Goal: Transaction & Acquisition: Purchase product/service

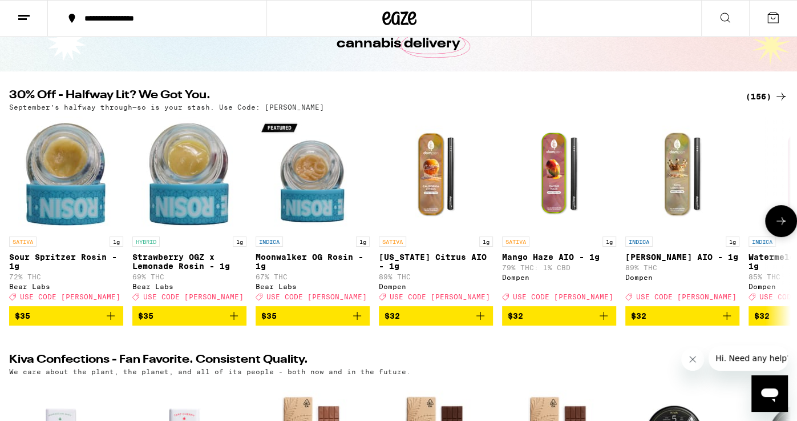
scroll to position [57, 0]
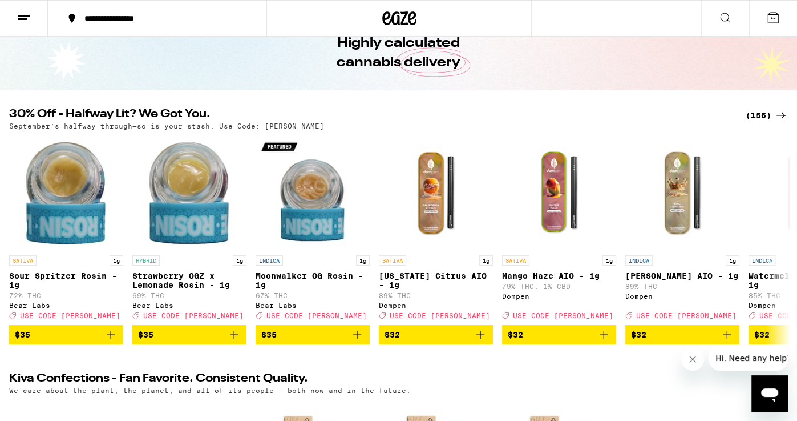
click at [763, 116] on div "(156)" at bounding box center [767, 115] width 42 height 14
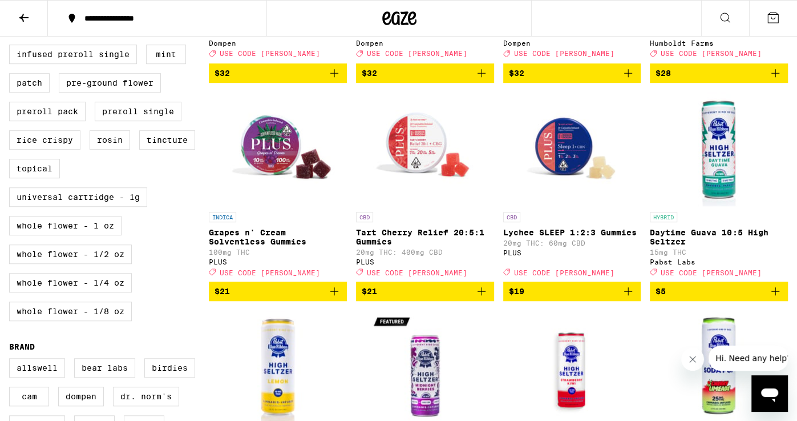
scroll to position [501, 0]
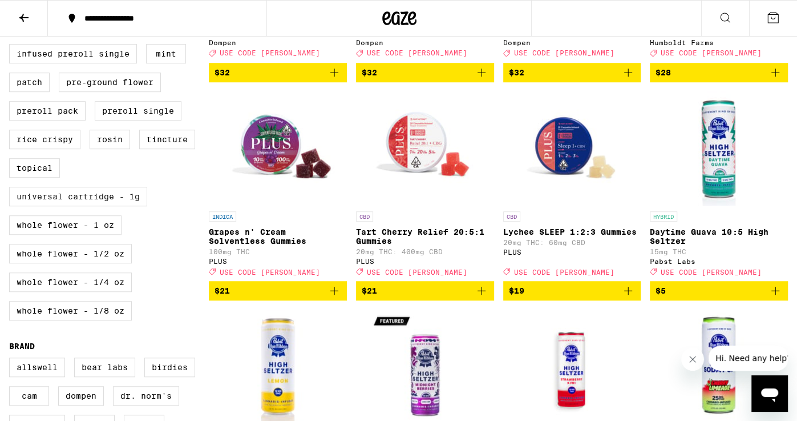
click at [142, 206] on label "Universal Cartridge - 1g" at bounding box center [78, 196] width 138 height 19
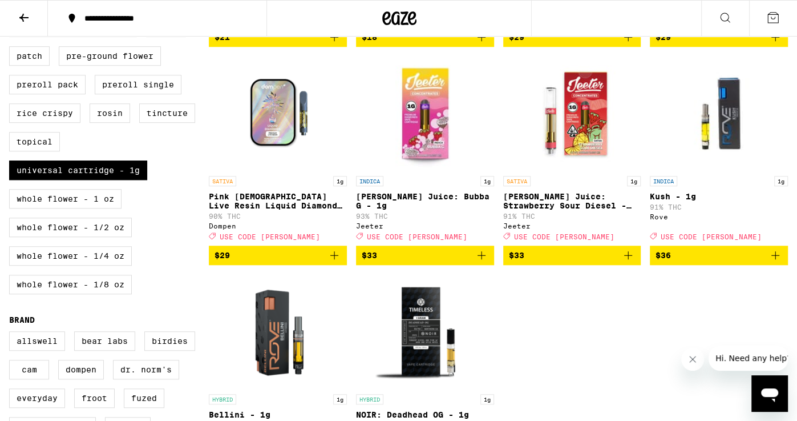
scroll to position [543, 0]
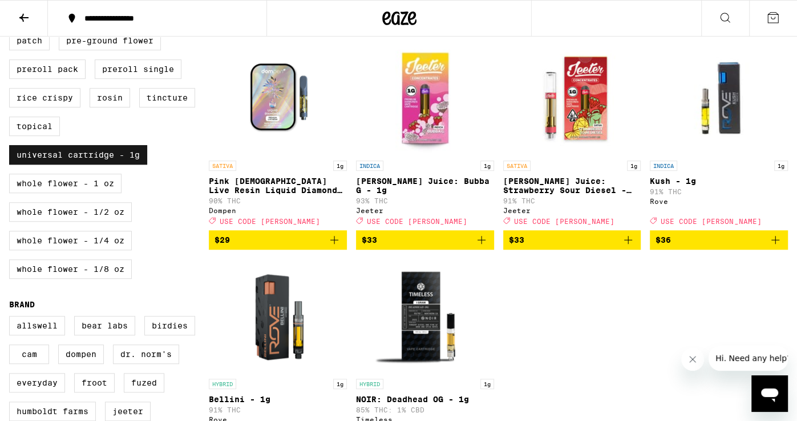
click at [134, 164] on label "Universal Cartridge - 1g" at bounding box center [78, 154] width 138 height 19
checkbox input "false"
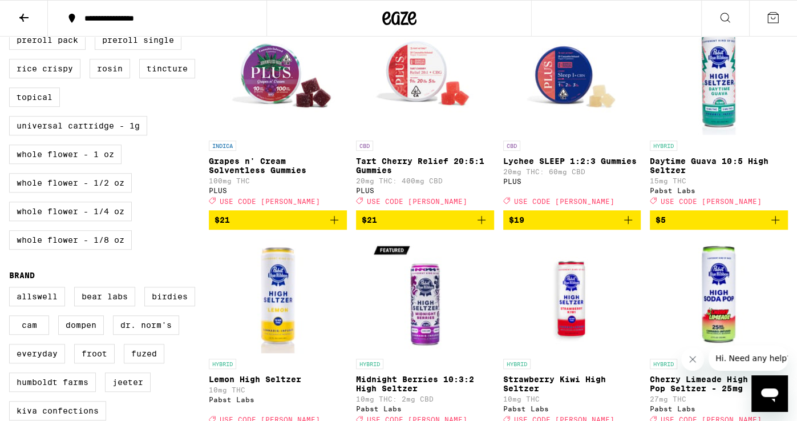
scroll to position [571, 0]
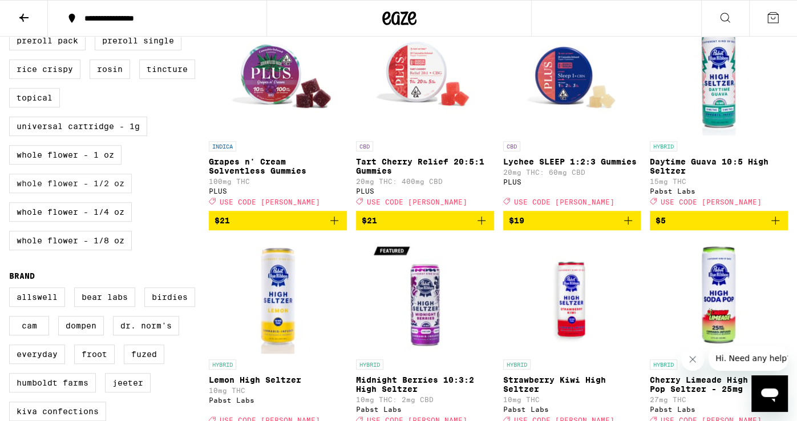
click at [95, 193] on label "Whole Flower - 1/2 oz" at bounding box center [70, 183] width 123 height 19
checkbox input "true"
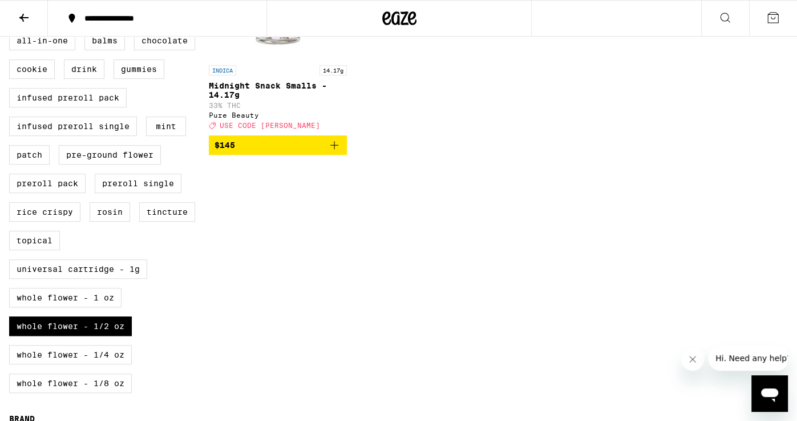
scroll to position [432, 0]
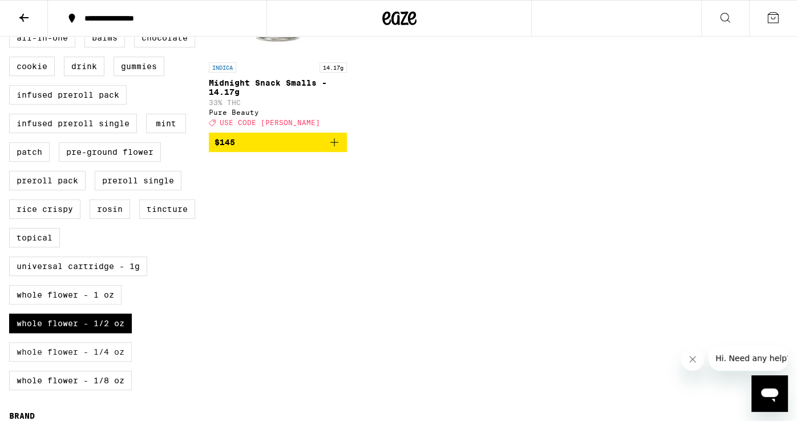
click at [108, 361] on label "Whole Flower - 1/4 oz" at bounding box center [70, 351] width 123 height 19
click at [12, 30] on input "Whole Flower - 1/4 oz" at bounding box center [11, 30] width 1 height 1
checkbox input "true"
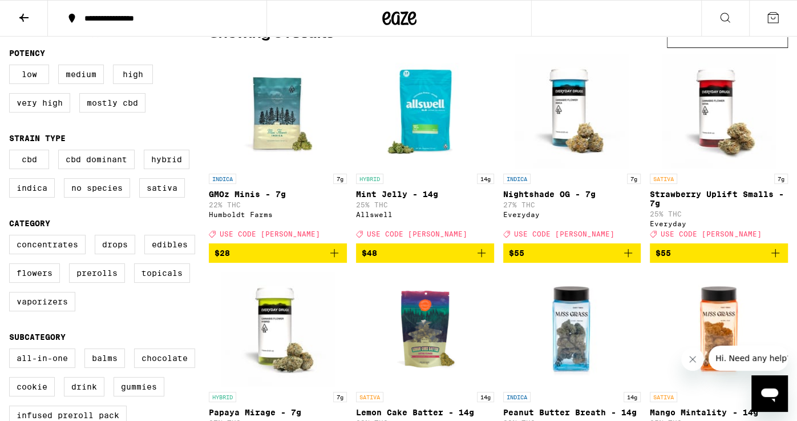
scroll to position [113, 0]
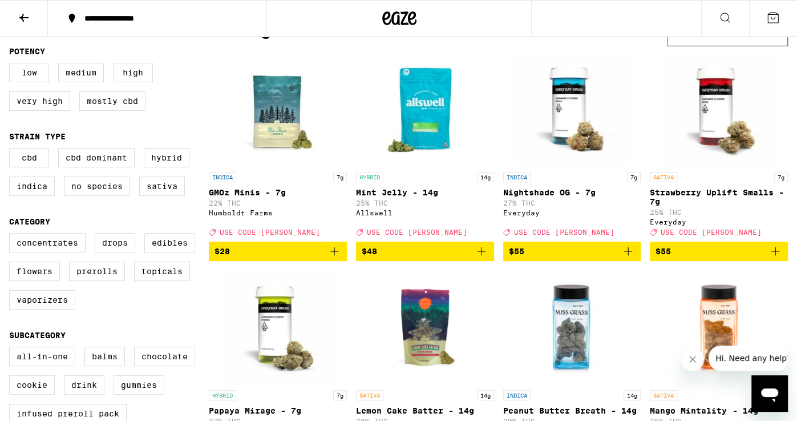
click at [482, 255] on icon "Add to bag" at bounding box center [482, 251] width 8 height 8
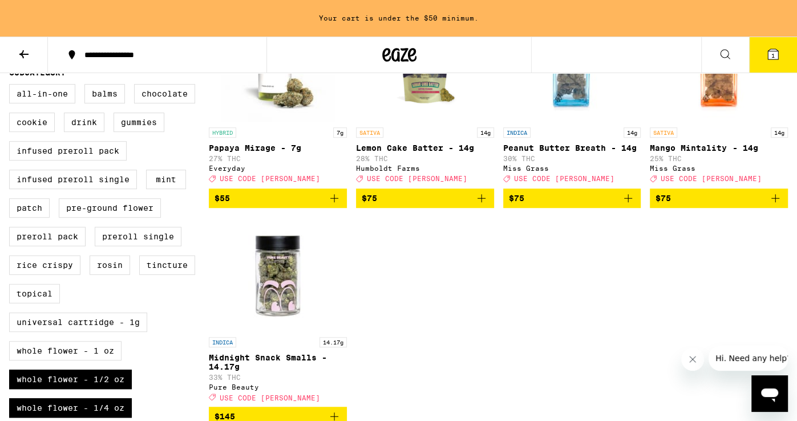
scroll to position [465, 0]
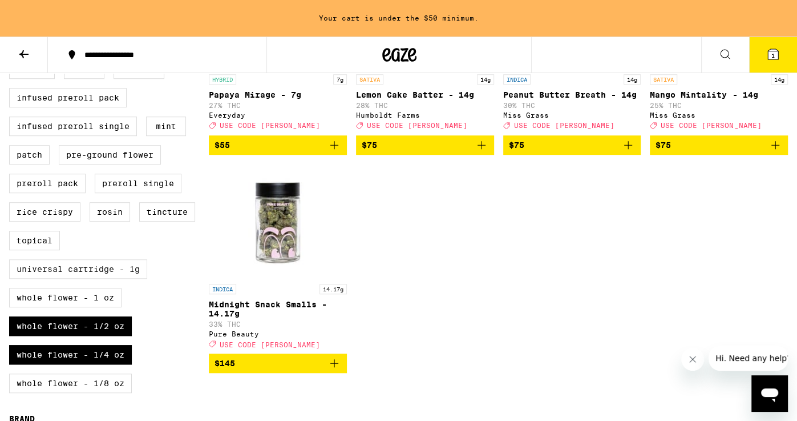
click at [137, 279] on label "Universal Cartridge - 1g" at bounding box center [78, 268] width 138 height 19
click at [12, 33] on input "Universal Cartridge - 1g" at bounding box center [11, 33] width 1 height 1
checkbox input "true"
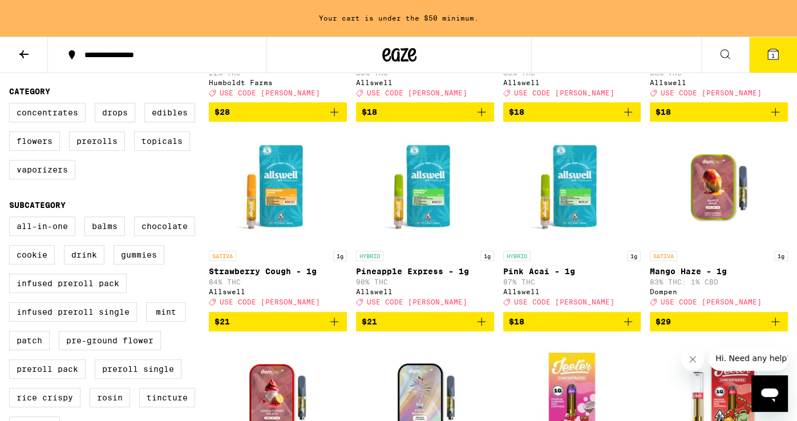
scroll to position [277, 0]
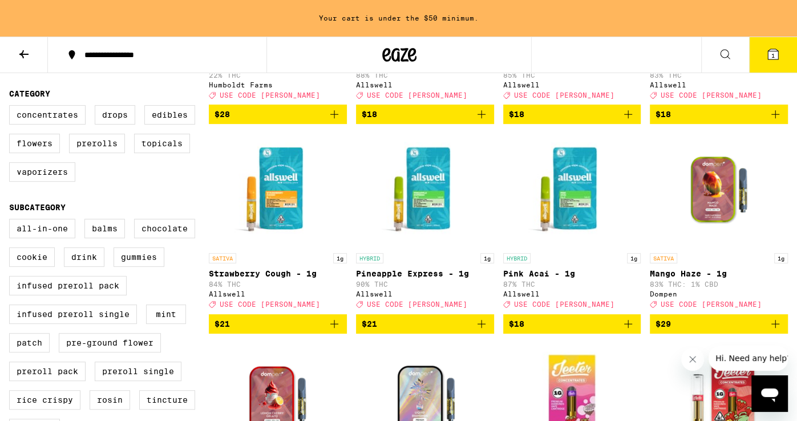
click at [633, 331] on icon "Add to bag" at bounding box center [629, 324] width 14 height 14
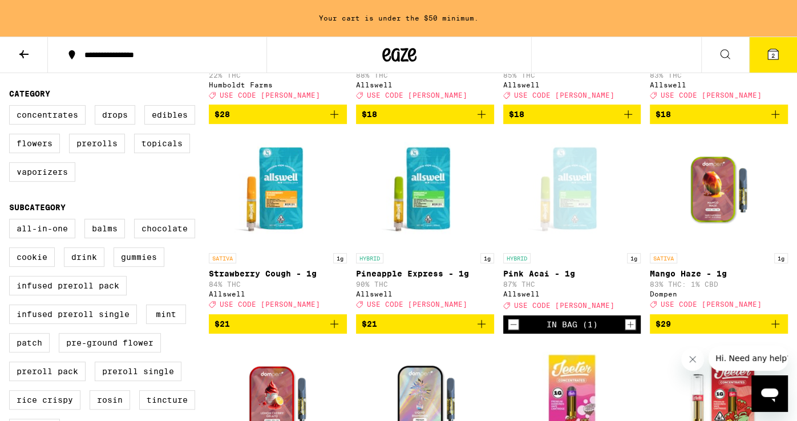
scroll to position [241, 0]
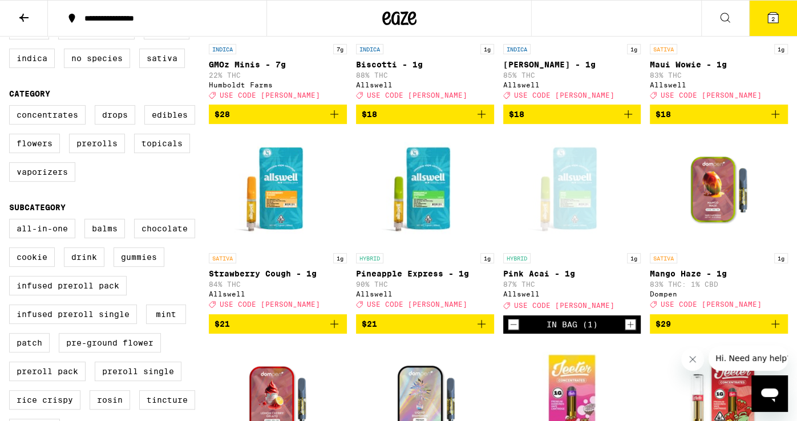
click at [772, 17] on span "2" at bounding box center [773, 18] width 3 height 7
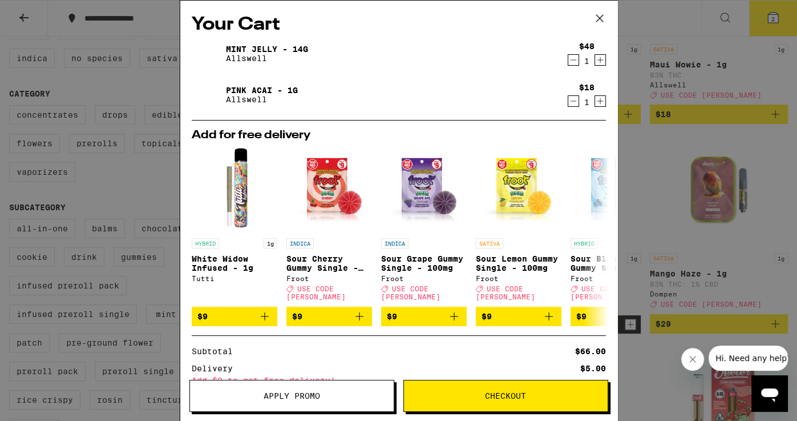
scroll to position [103, 0]
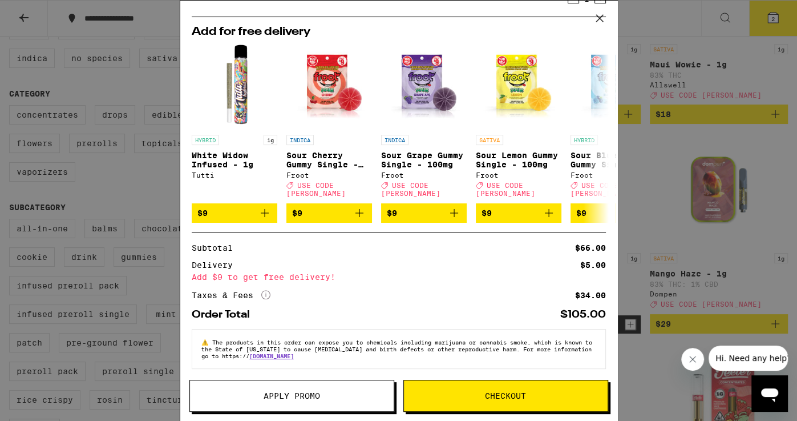
click at [308, 393] on span "Apply Promo" at bounding box center [292, 396] width 57 height 8
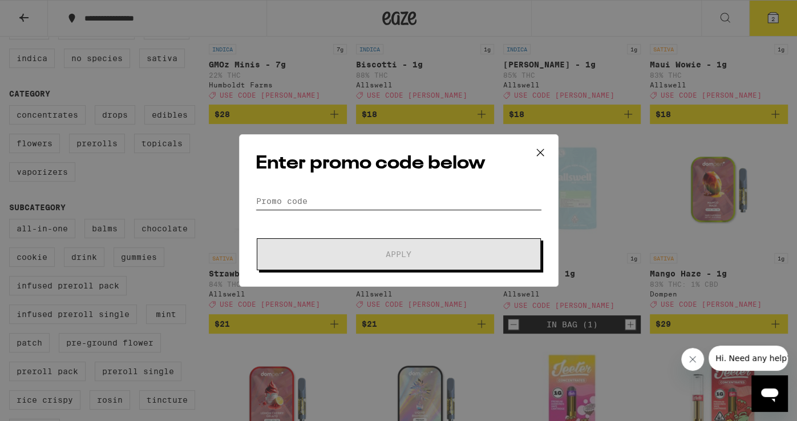
click at [411, 198] on input "Promo Code" at bounding box center [399, 200] width 287 height 17
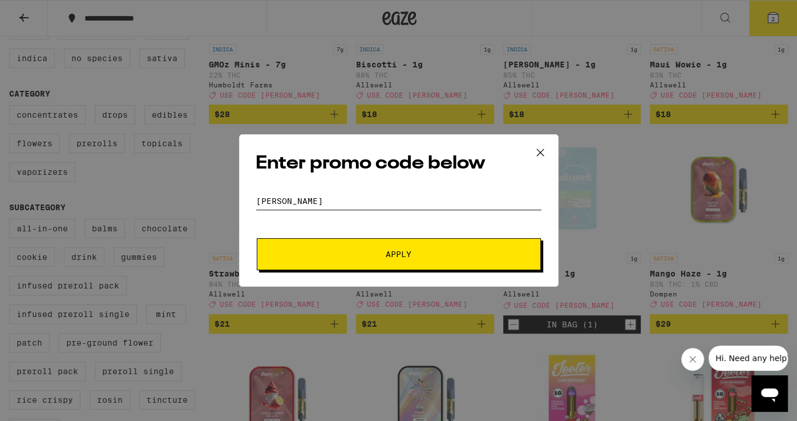
type input "[PERSON_NAME]"
click at [257, 238] on button "Apply" at bounding box center [399, 254] width 284 height 32
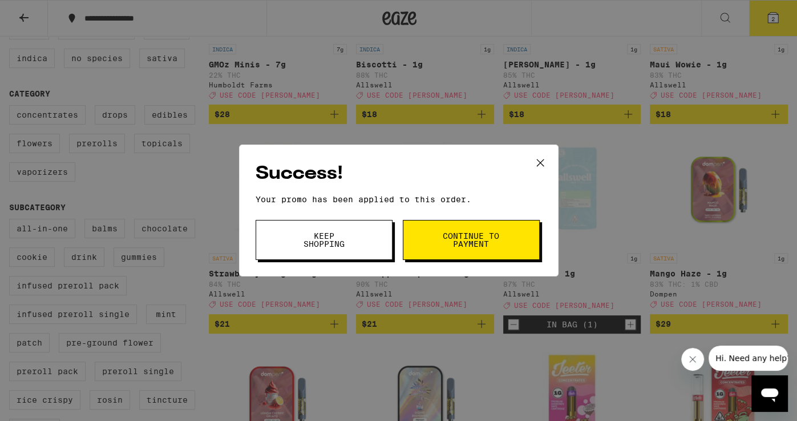
click at [359, 241] on button "Keep Shopping" at bounding box center [324, 240] width 137 height 40
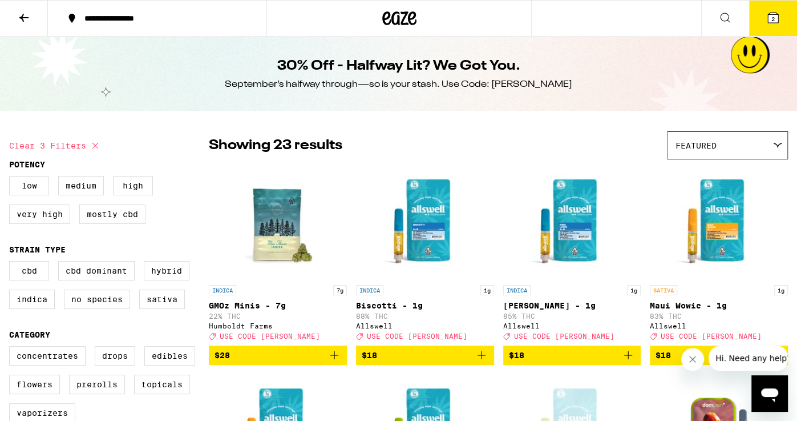
click at [775, 23] on icon at bounding box center [774, 18] width 14 height 14
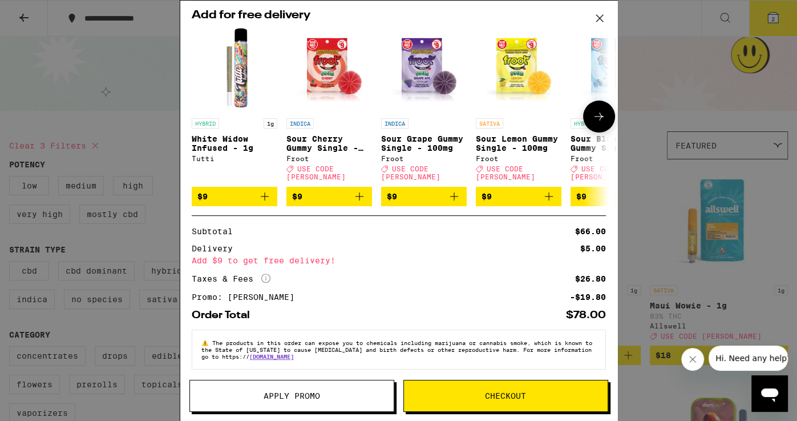
scroll to position [114, 0]
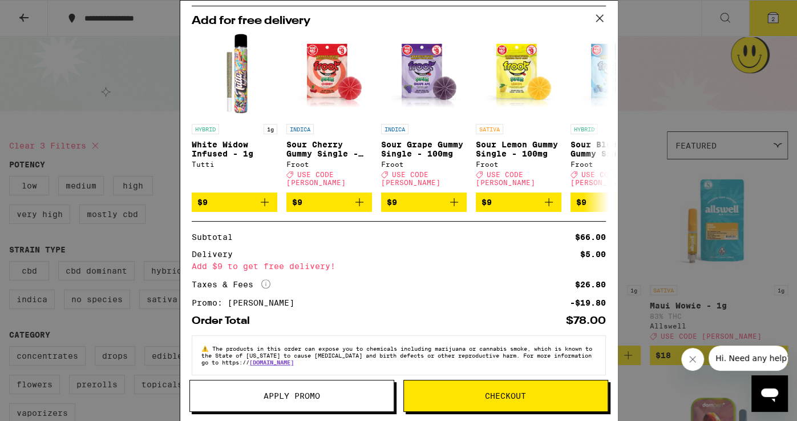
click at [482, 385] on button "Checkout" at bounding box center [506, 396] width 205 height 32
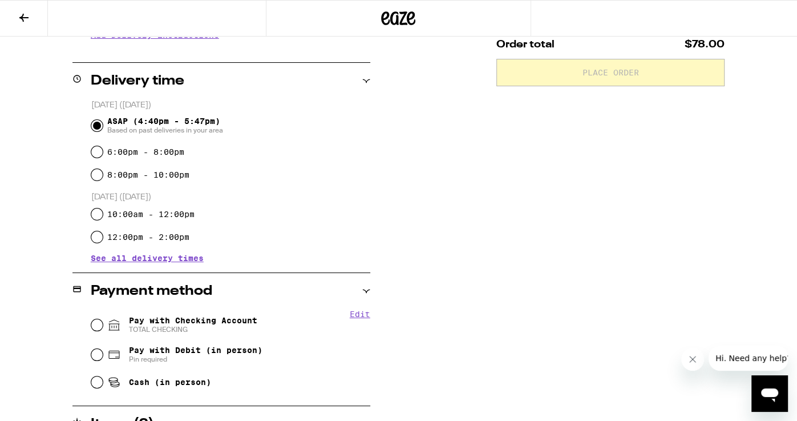
scroll to position [310, 0]
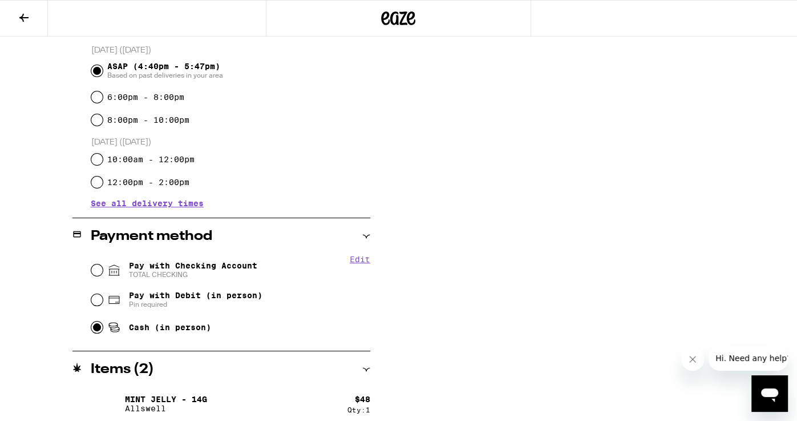
click at [95, 328] on input "Cash (in person)" at bounding box center [96, 326] width 11 height 11
radio input "true"
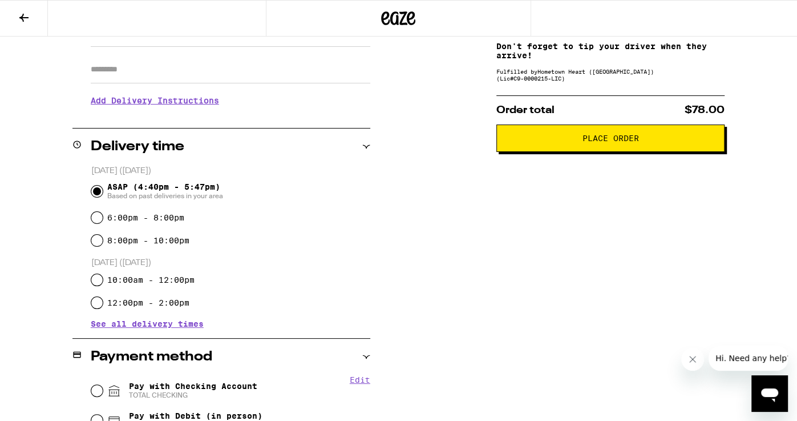
scroll to position [186, 0]
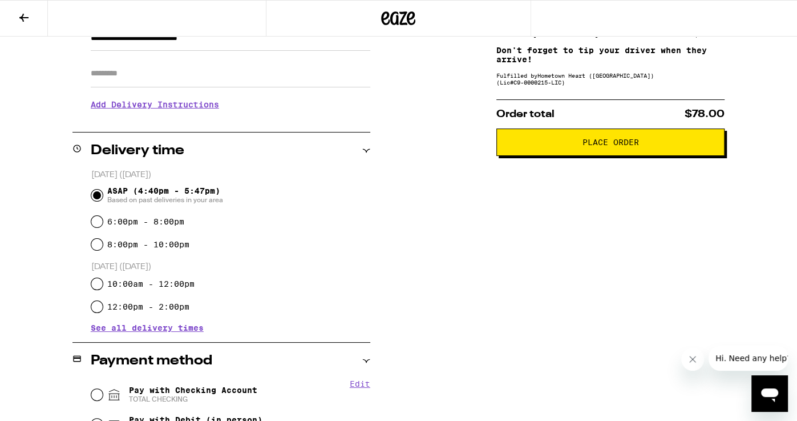
click at [512, 152] on button "Place Order" at bounding box center [611, 141] width 228 height 27
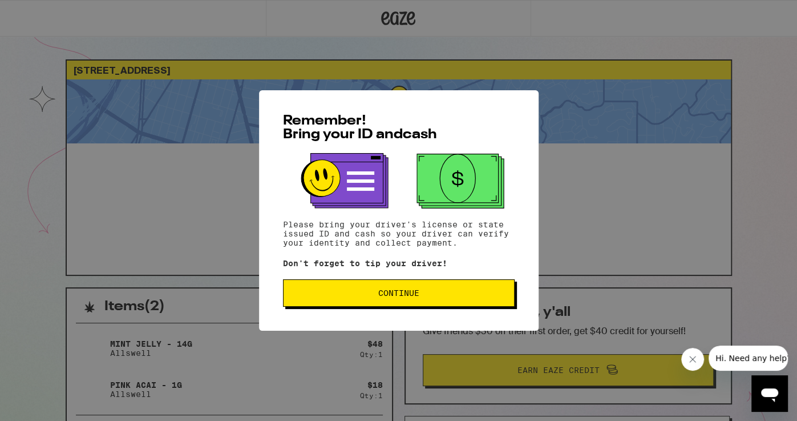
click at [382, 289] on button "Continue" at bounding box center [399, 292] width 232 height 27
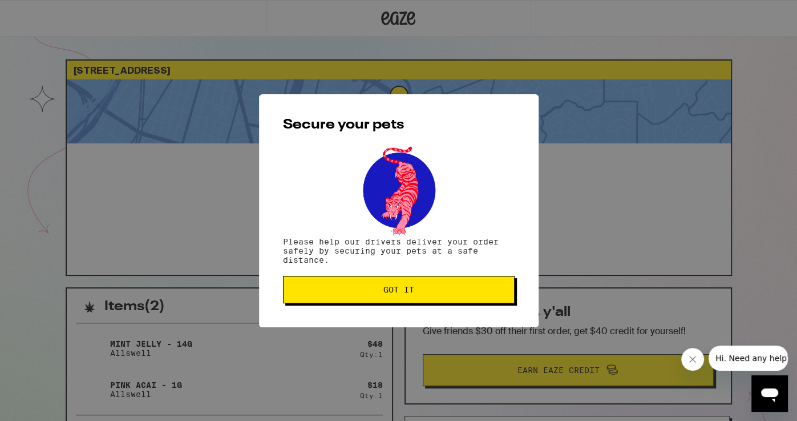
click at [384, 289] on span "Got it" at bounding box center [399, 289] width 31 height 8
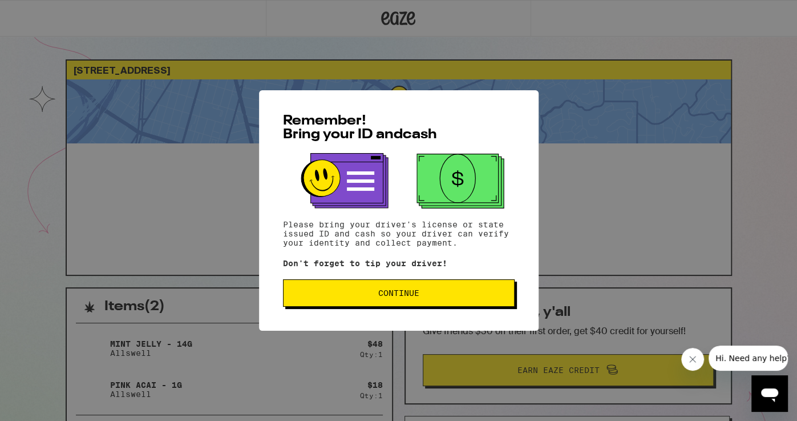
click at [309, 289] on button "Continue" at bounding box center [399, 292] width 232 height 27
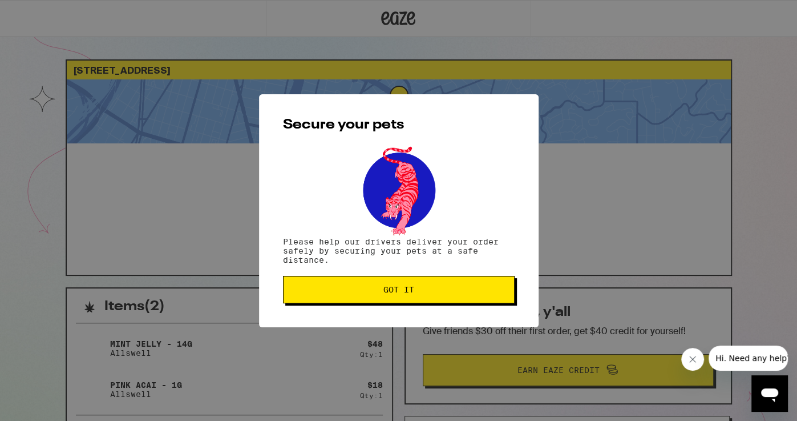
click at [309, 289] on span "Got it" at bounding box center [399, 289] width 212 height 8
